Goal: Information Seeking & Learning: Learn about a topic

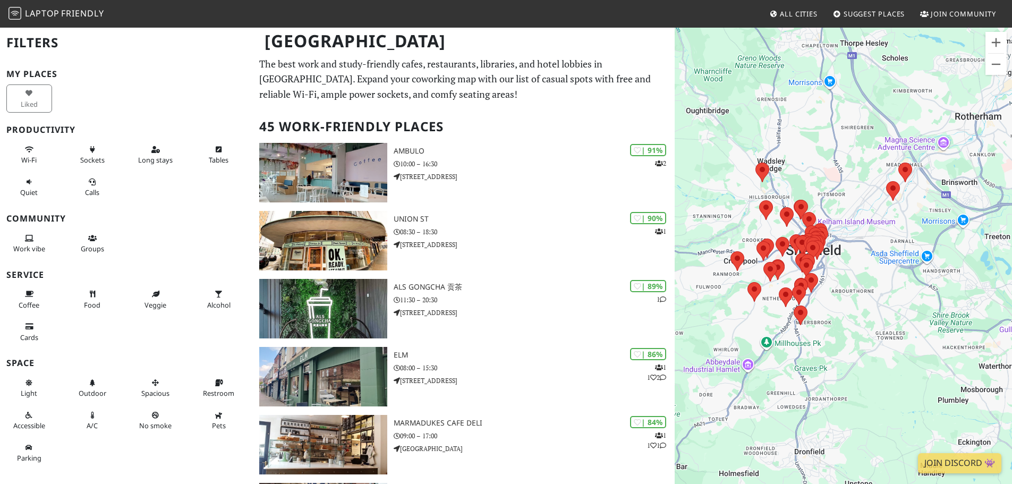
drag, startPoint x: 992, startPoint y: 364, endPoint x: 895, endPoint y: 292, distance: 121.5
click at [895, 292] on div "To navigate, press the arrow keys." at bounding box center [842, 269] width 337 height 484
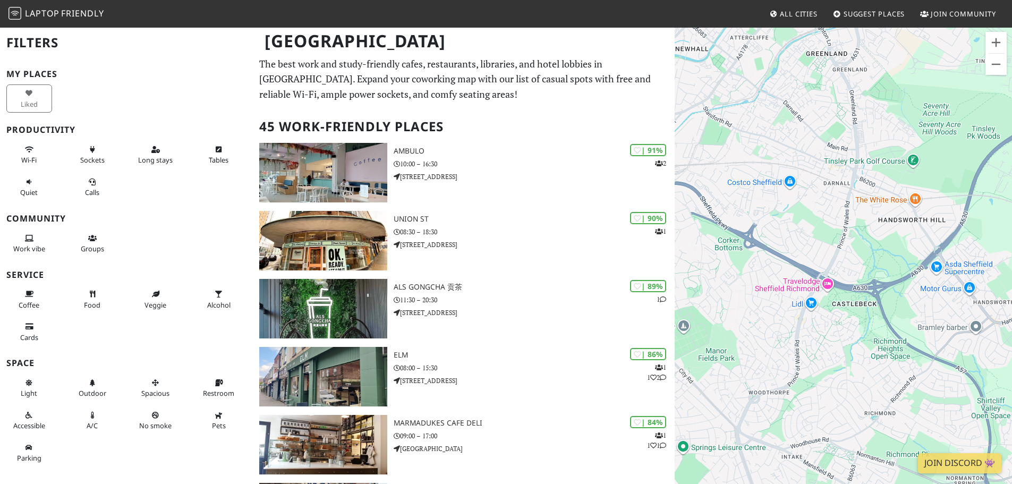
drag, startPoint x: 877, startPoint y: 127, endPoint x: 873, endPoint y: 220, distance: 93.0
click at [873, 220] on div "To navigate, press the arrow keys." at bounding box center [842, 269] width 337 height 484
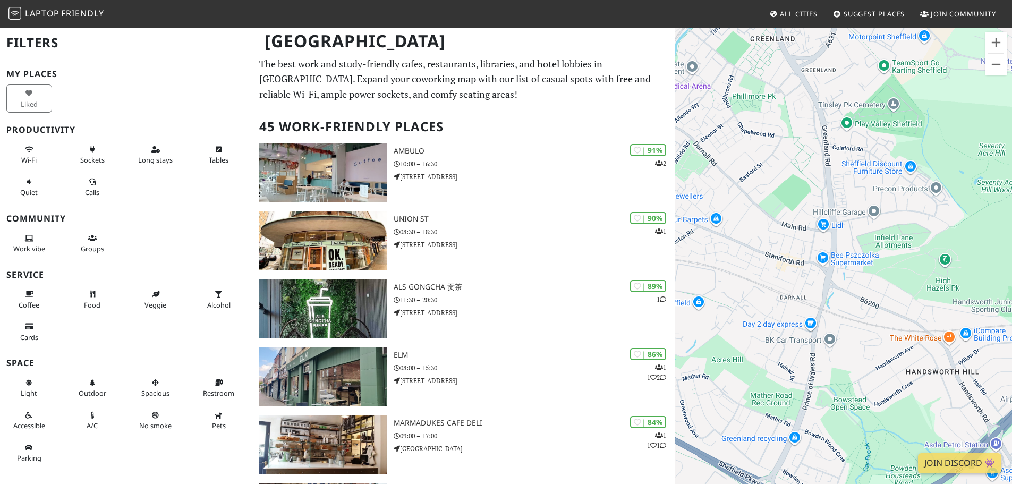
drag, startPoint x: 871, startPoint y: 147, endPoint x: 875, endPoint y: 255, distance: 108.4
click at [875, 255] on div "To navigate, press the arrow keys." at bounding box center [842, 269] width 337 height 484
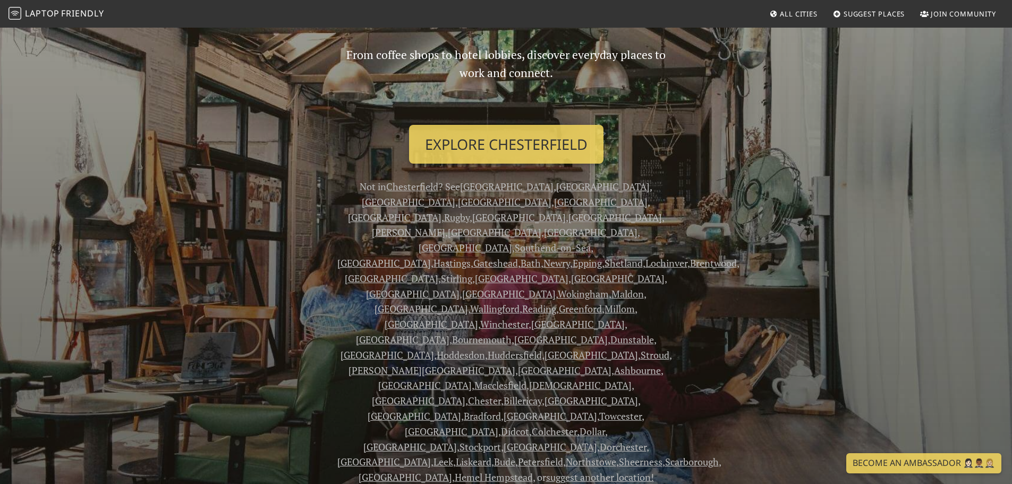
scroll to position [159, 0]
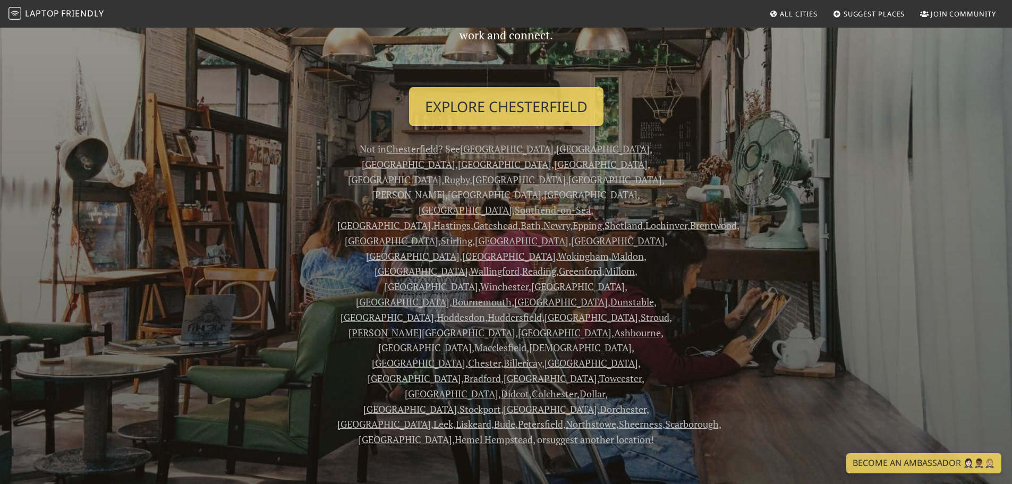
click at [455, 158] on link "[GEOGRAPHIC_DATA]" at bounding box center [408, 164] width 93 height 13
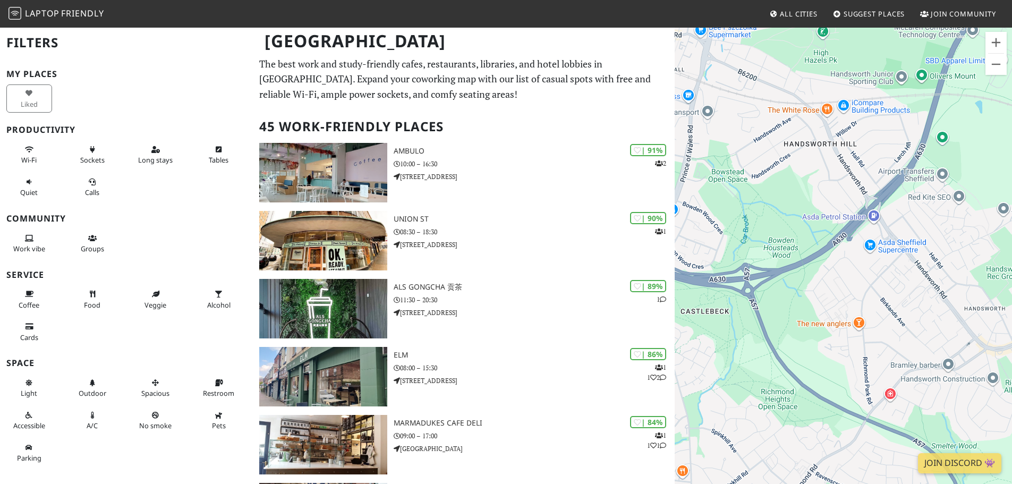
drag, startPoint x: 945, startPoint y: 175, endPoint x: 762, endPoint y: 369, distance: 266.7
click at [762, 371] on div "To navigate, press the arrow keys." at bounding box center [842, 269] width 337 height 484
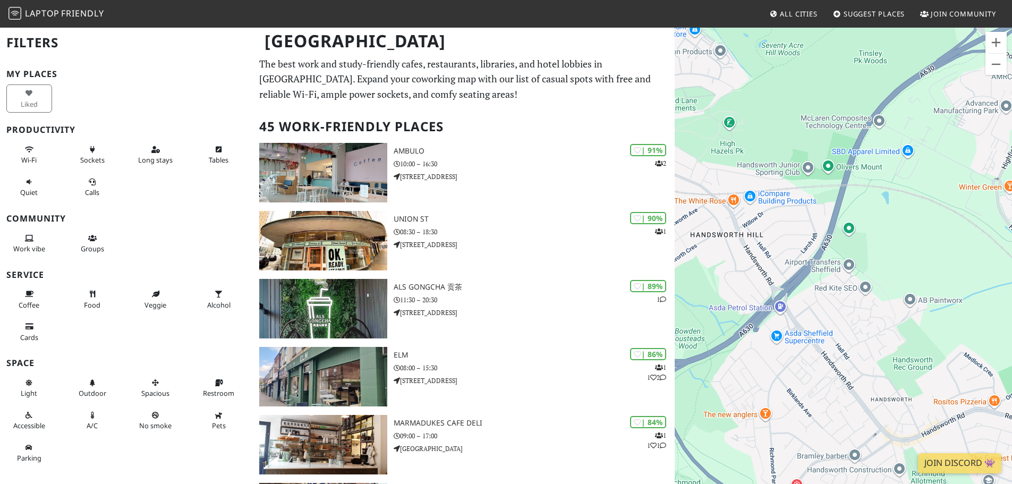
drag, startPoint x: 932, startPoint y: 213, endPoint x: 847, endPoint y: 301, distance: 122.0
click at [847, 301] on div "To navigate, press the arrow keys." at bounding box center [842, 269] width 337 height 484
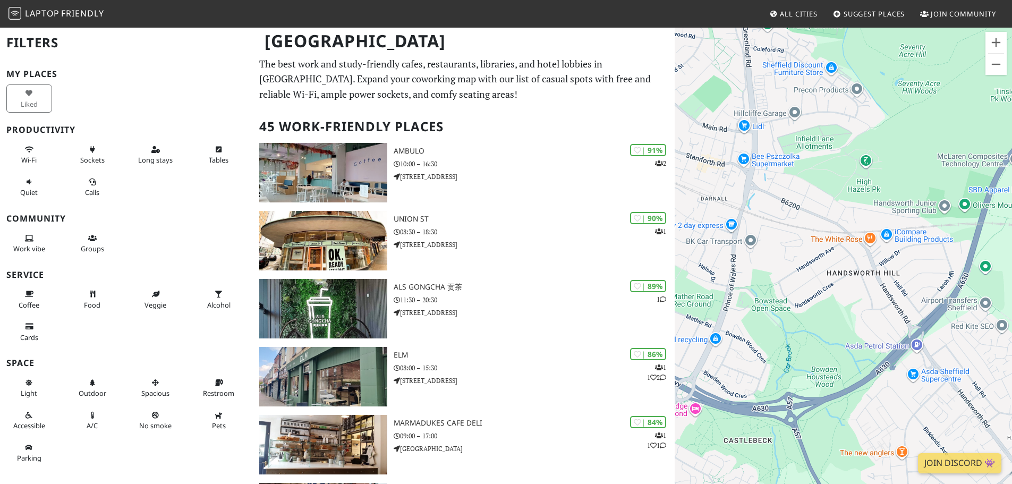
drag, startPoint x: 838, startPoint y: 232, endPoint x: 975, endPoint y: 270, distance: 142.6
click at [975, 270] on div "To navigate, press the arrow keys." at bounding box center [842, 269] width 337 height 484
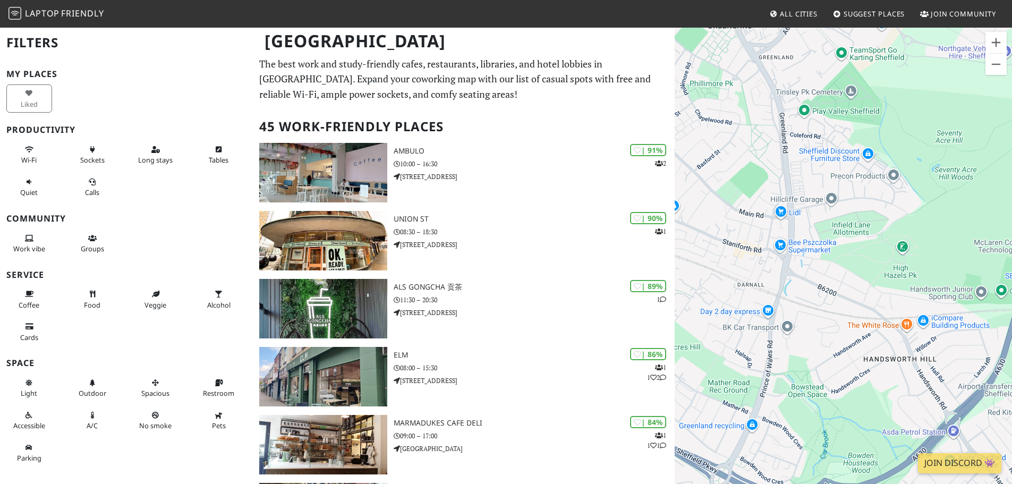
drag, startPoint x: 787, startPoint y: 222, endPoint x: 824, endPoint y: 309, distance: 94.5
click at [824, 309] on div "To navigate, press the arrow keys." at bounding box center [842, 269] width 337 height 484
